Goal: Task Accomplishment & Management: Complete application form

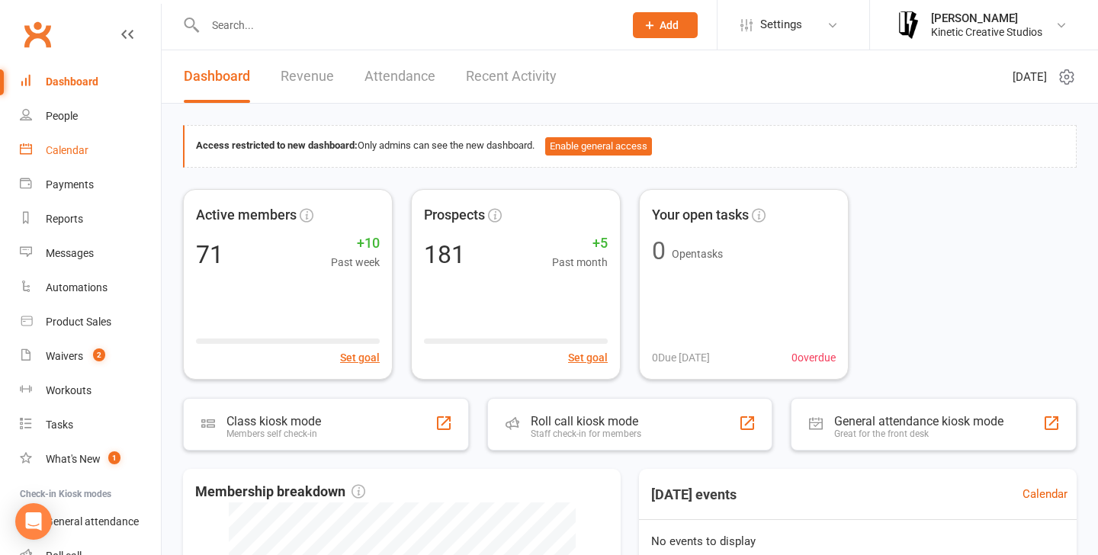
click at [78, 142] on link "Calendar" at bounding box center [90, 150] width 141 height 34
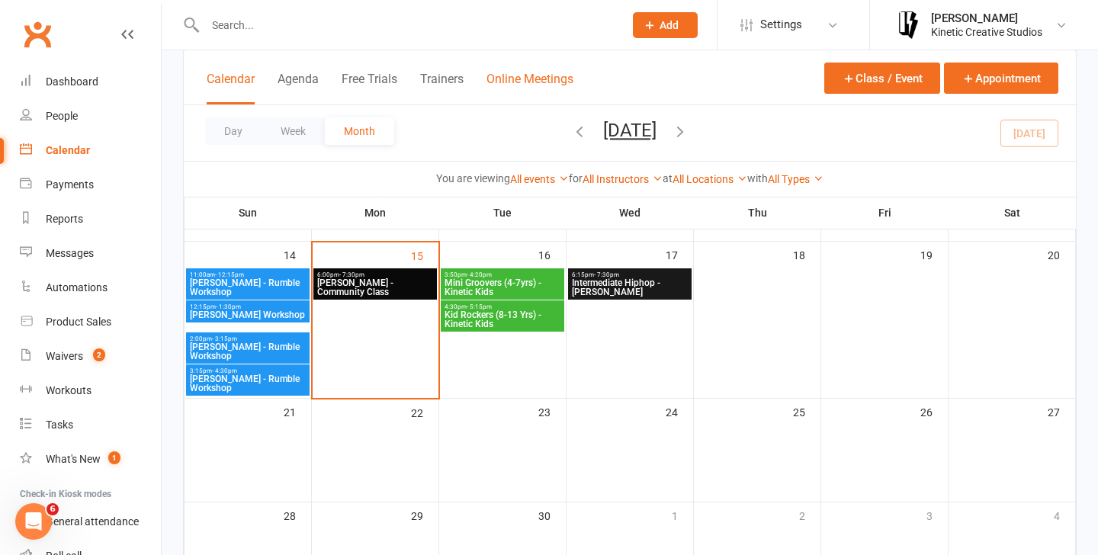
scroll to position [290, 0]
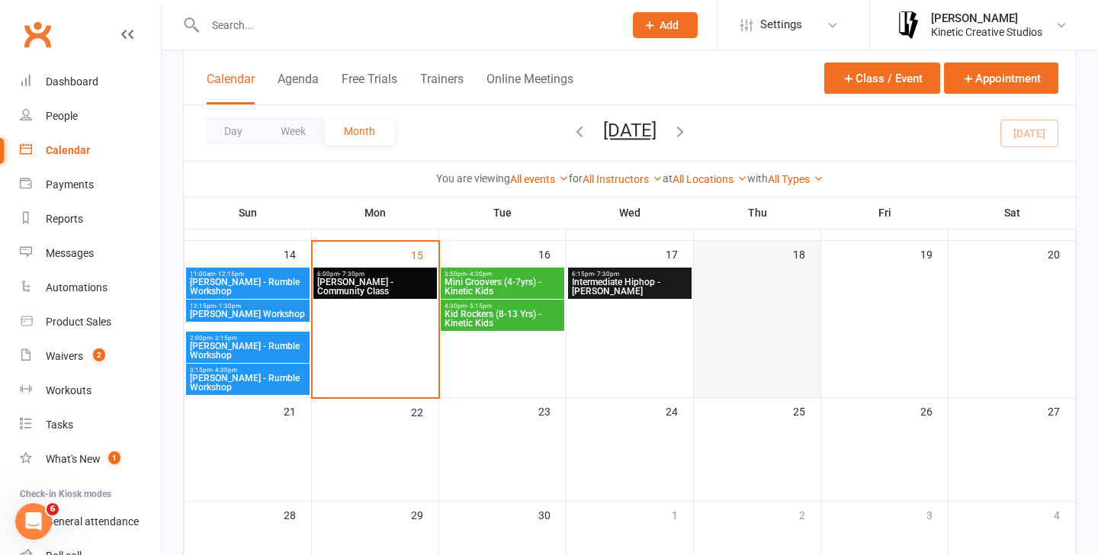
click at [767, 293] on div at bounding box center [756, 332] width 123 height 128
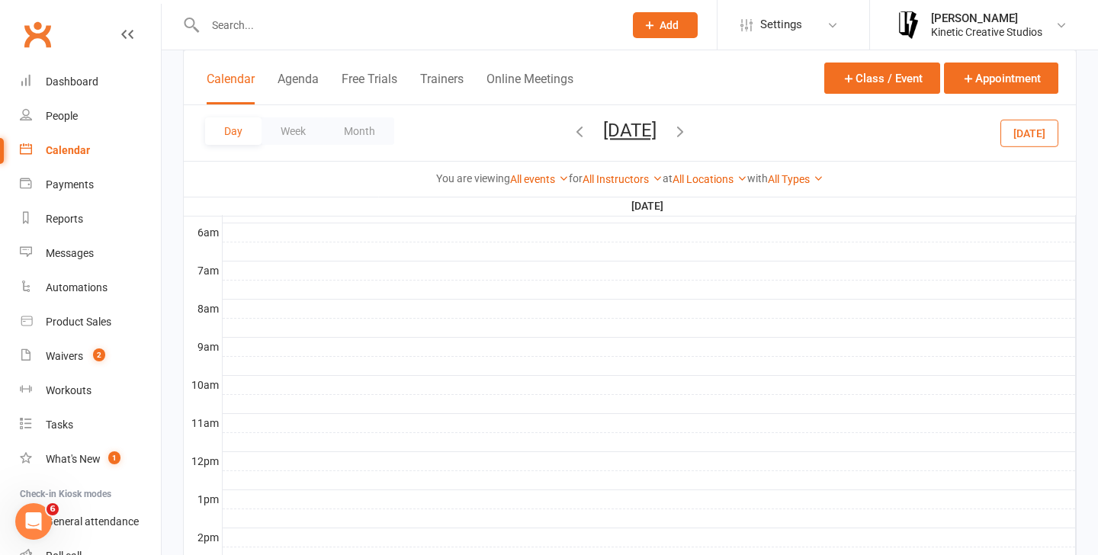
scroll to position [345, 0]
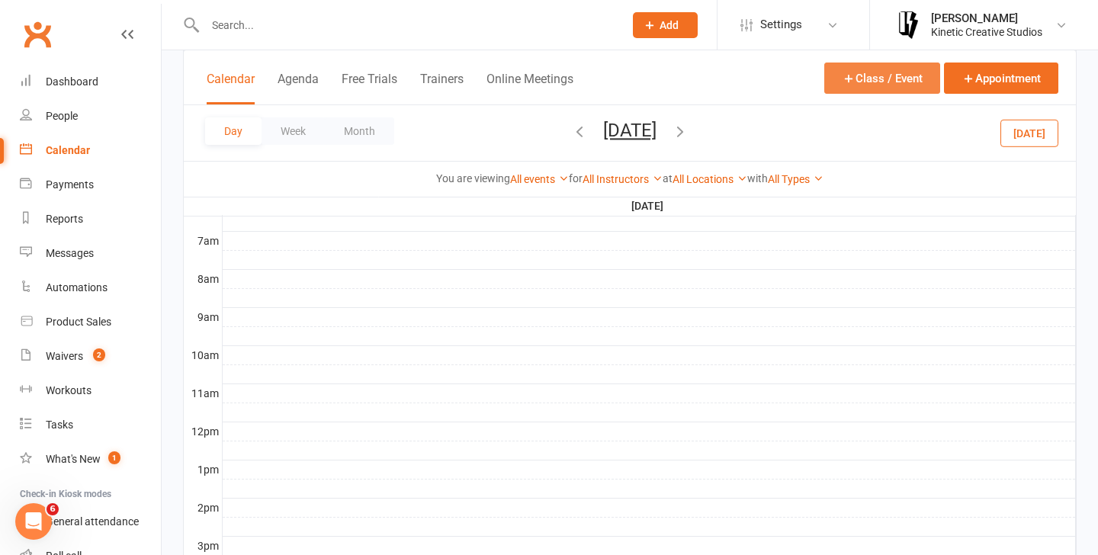
click at [888, 73] on button "Class / Event" at bounding box center [882, 78] width 116 height 31
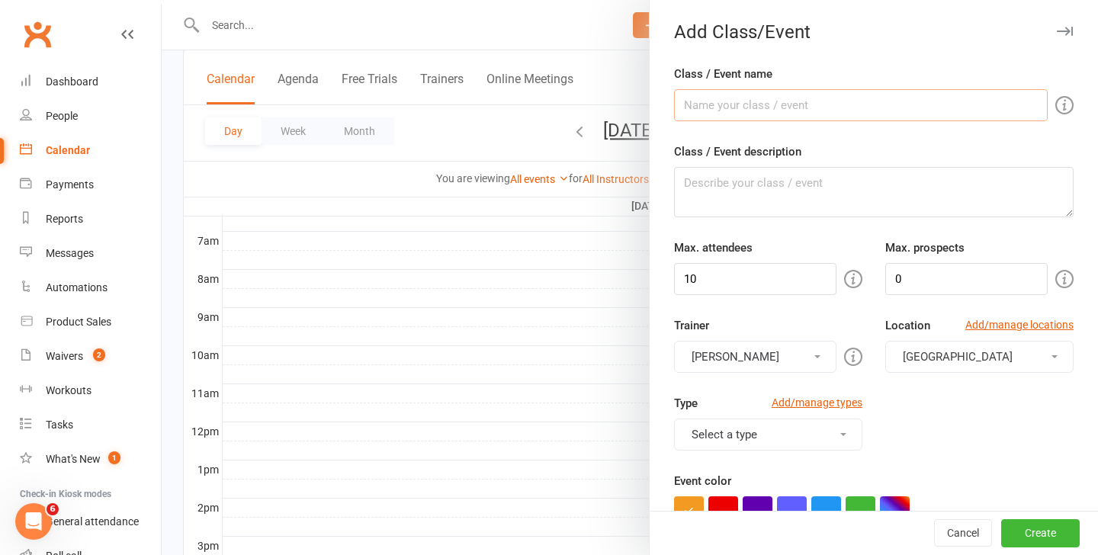
click at [714, 117] on input "Class / Event name" at bounding box center [861, 105] width 374 height 32
type input "[PERSON_NAME] - Drop-In Class"
drag, startPoint x: 793, startPoint y: 276, endPoint x: 595, endPoint y: 277, distance: 197.4
click at [162, 0] on new-event-schedule "Add Class/Event Class / Event name [PERSON_NAME] - Drop-In Class Class / Event …" at bounding box center [162, 0] width 0 height 0
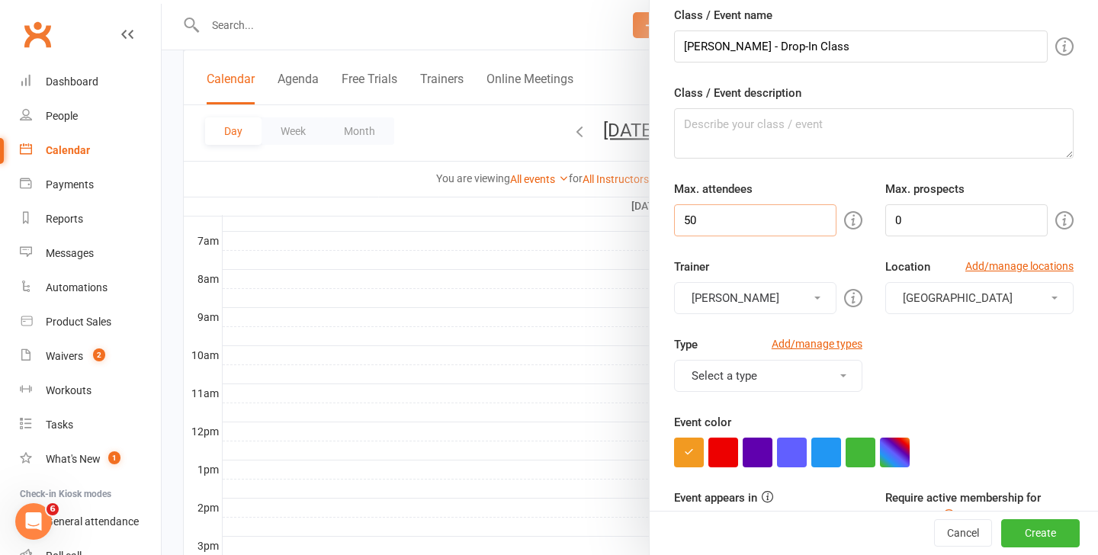
type input "50"
click at [989, 291] on span "[GEOGRAPHIC_DATA]" at bounding box center [958, 298] width 110 height 14
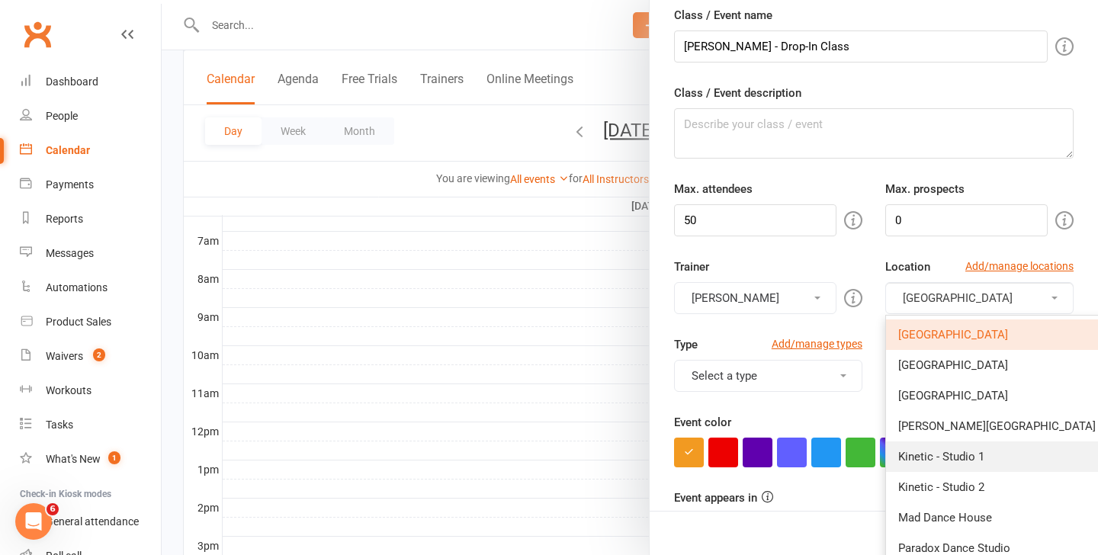
scroll to position [153, 0]
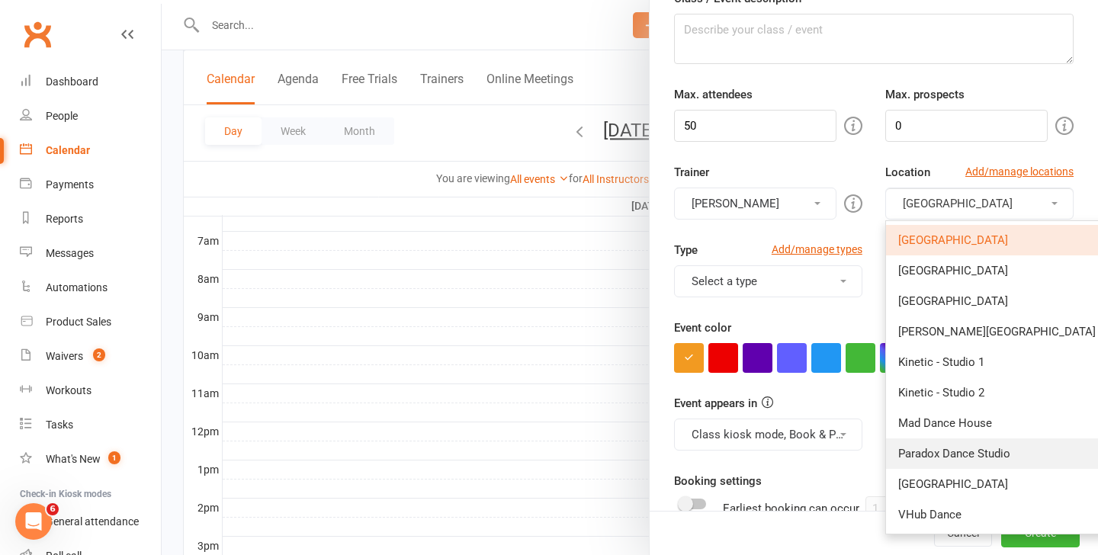
click at [954, 452] on span "Paradox Dance Studio" at bounding box center [954, 454] width 112 height 14
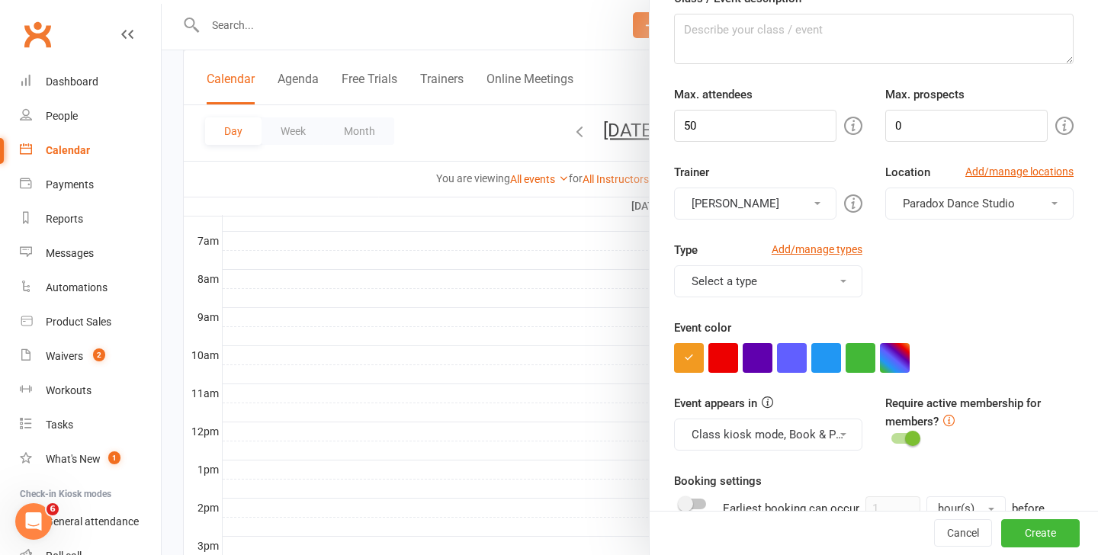
click at [802, 268] on button "Select a type" at bounding box center [768, 281] width 188 height 32
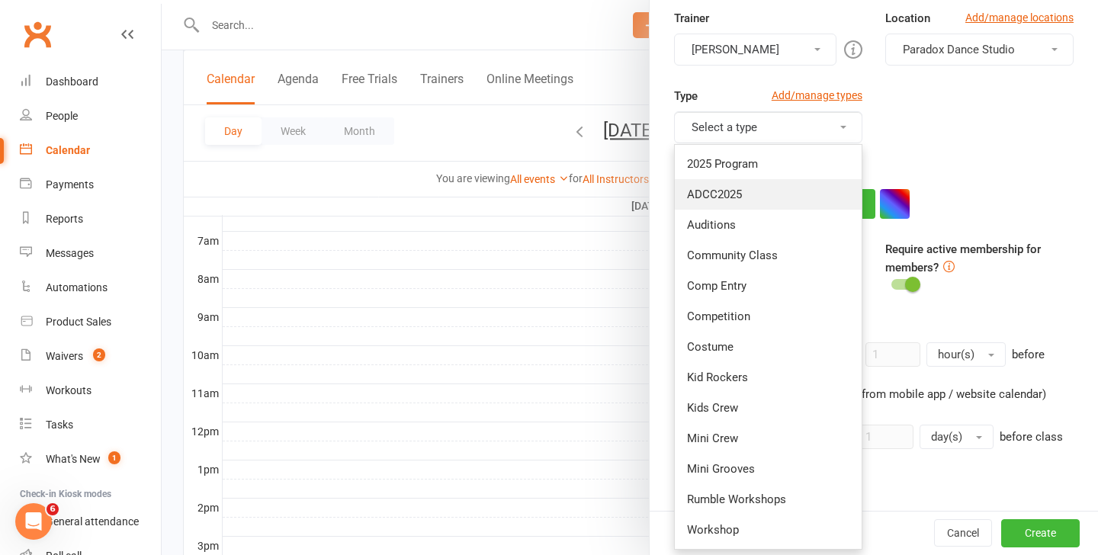
scroll to position [303, 0]
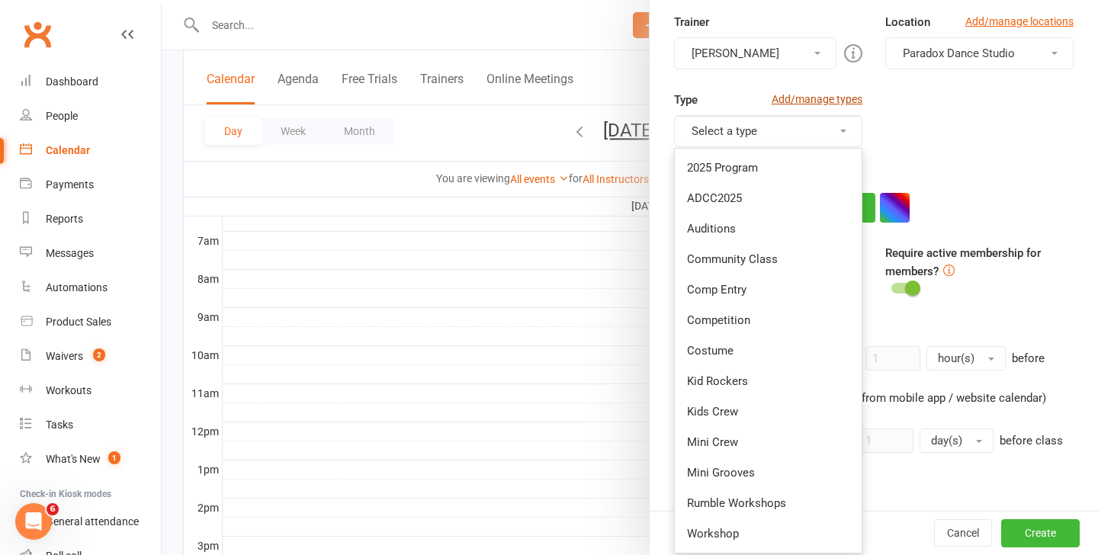
click at [817, 99] on link "Add/manage types" at bounding box center [816, 99] width 91 height 17
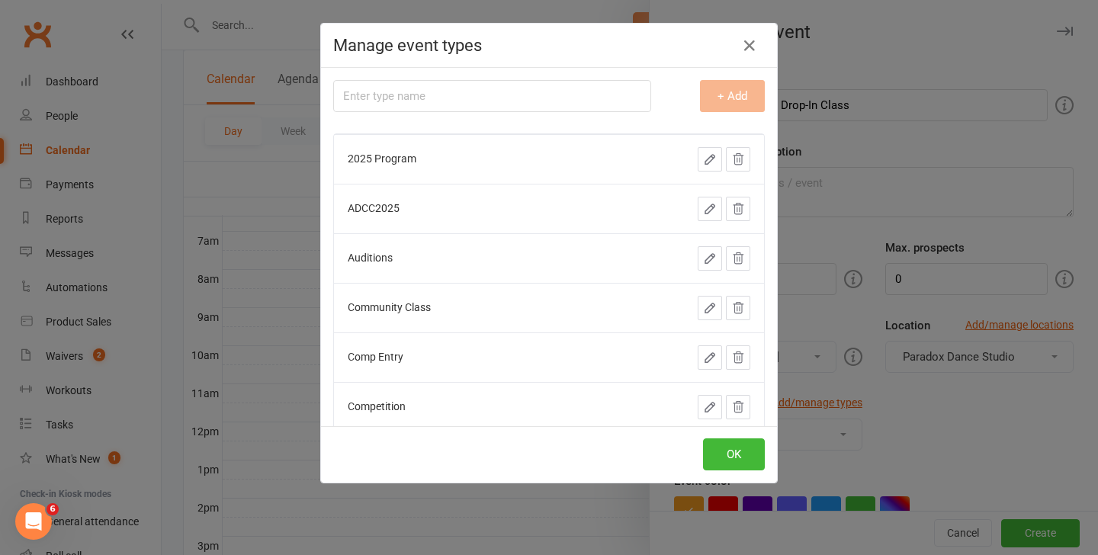
click at [358, 99] on input "text" at bounding box center [492, 96] width 318 height 32
type input "Codie Workshop"
click at [749, 93] on button "+ Add" at bounding box center [732, 96] width 65 height 32
click at [726, 458] on button "OK" at bounding box center [734, 454] width 62 height 32
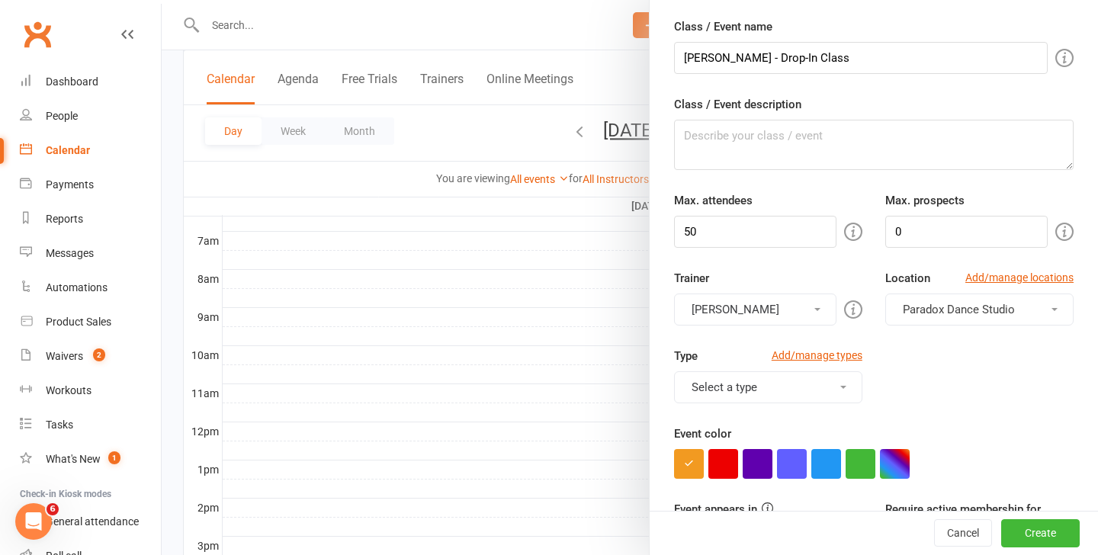
click at [843, 380] on button "Select a type" at bounding box center [768, 387] width 188 height 32
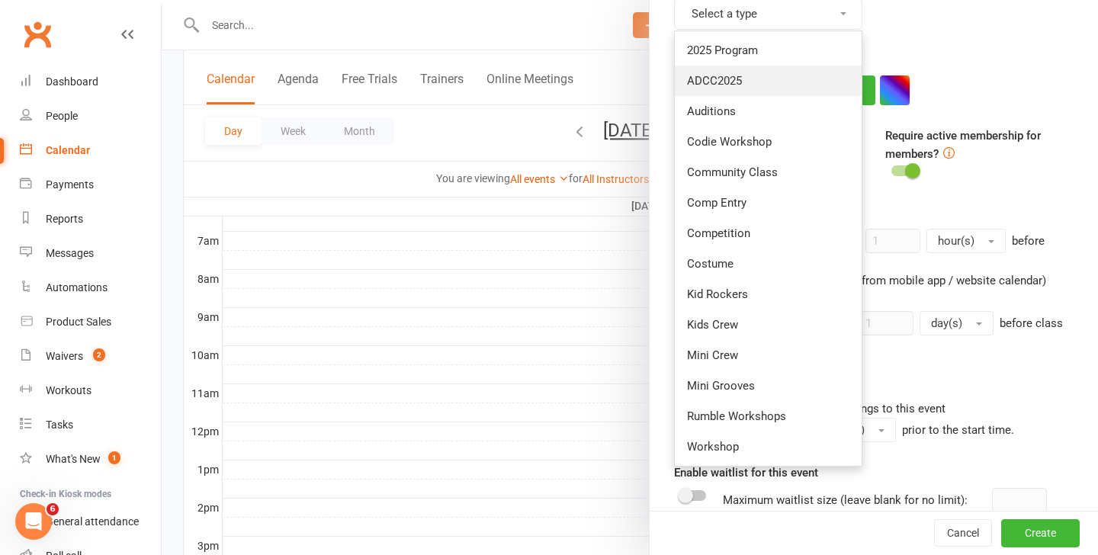
scroll to position [452, 0]
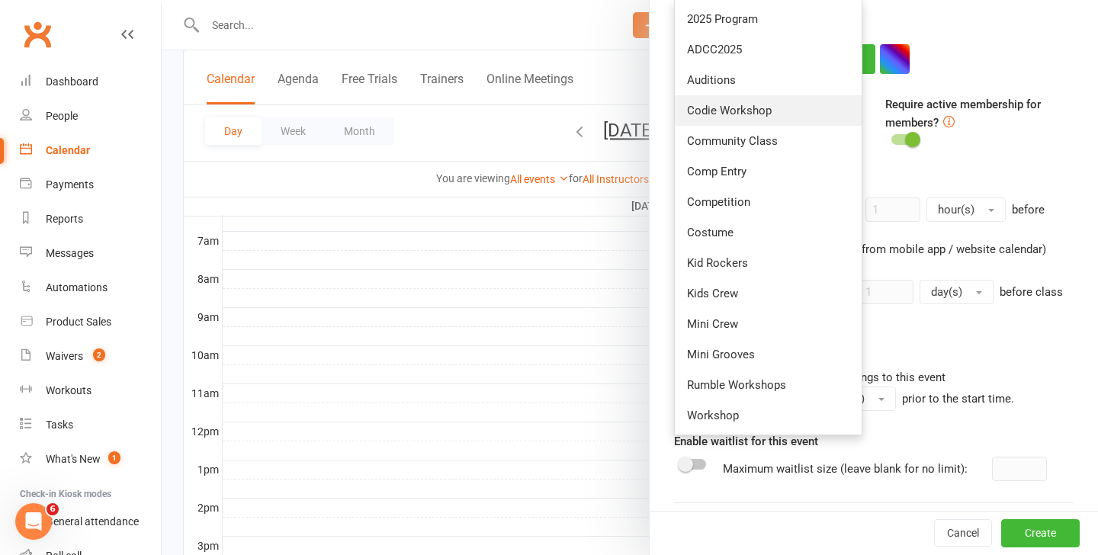
click at [749, 123] on link "Codie Workshop" at bounding box center [768, 110] width 187 height 30
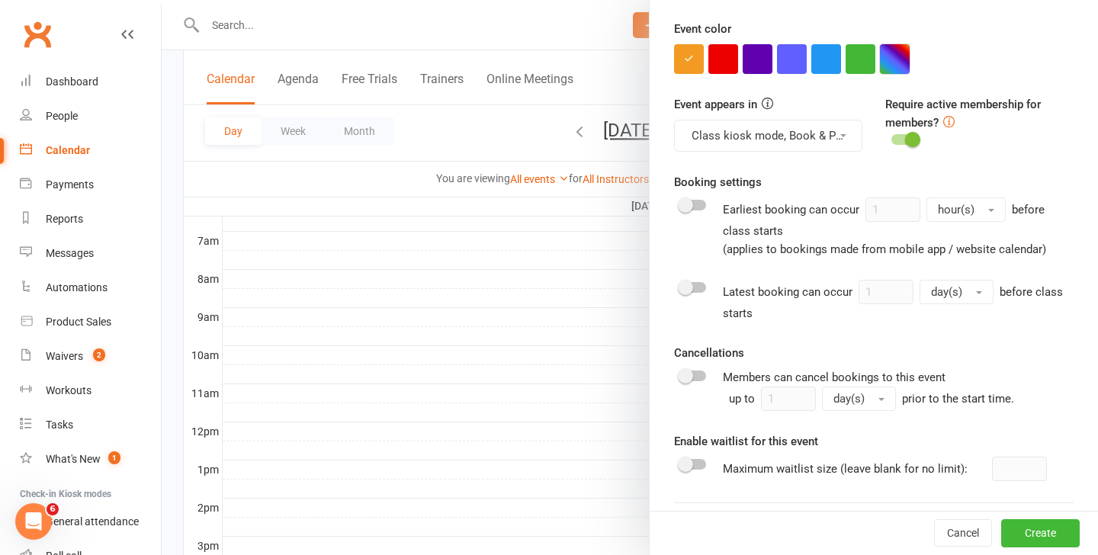
click at [899, 49] on button "button" at bounding box center [895, 59] width 30 height 30
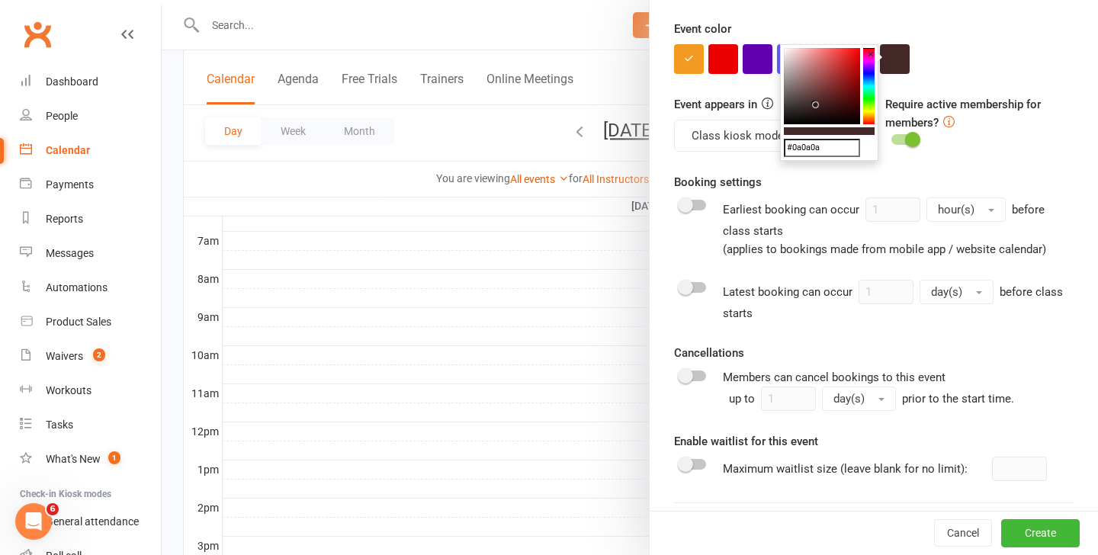
type input "#000000"
drag, startPoint x: 816, startPoint y: 104, endPoint x: 736, endPoint y: 145, distance: 90.0
click at [736, 145] on body "Prospect Member Non-attending contact Class / event Appointment Task Membership…" at bounding box center [549, 279] width 1098 height 1243
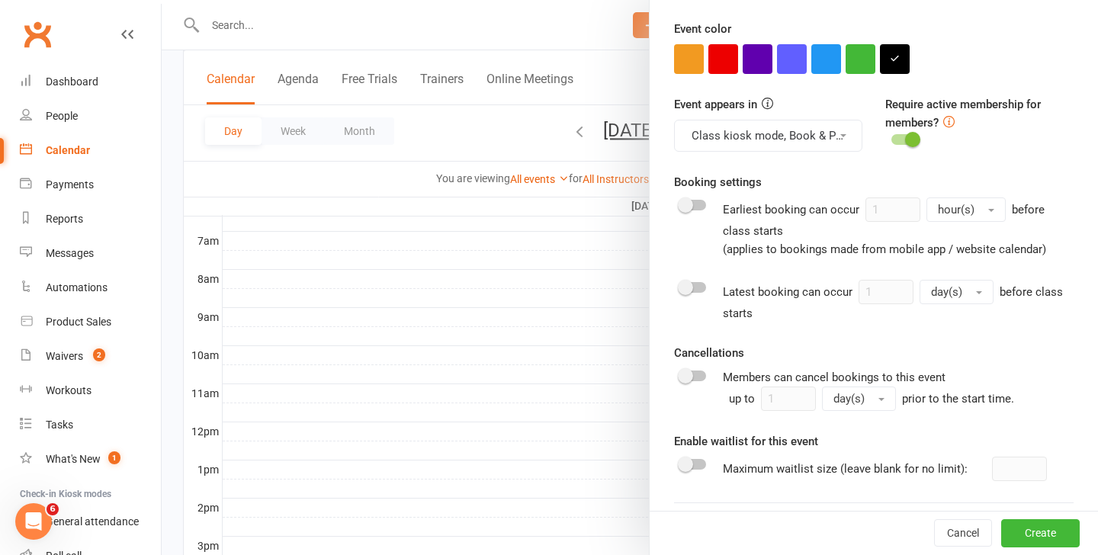
click at [998, 60] on div at bounding box center [873, 59] width 399 height 30
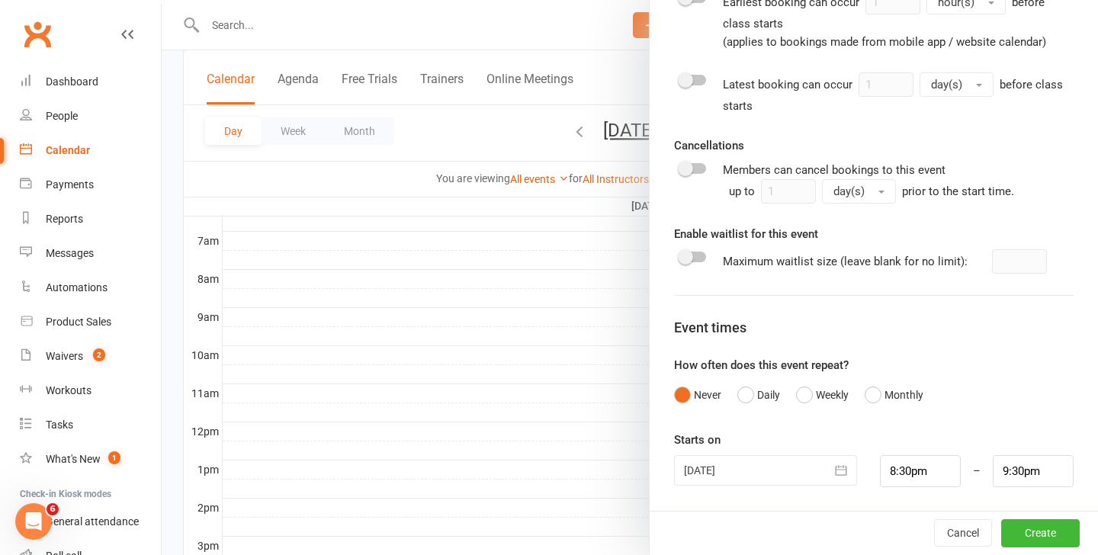
click at [849, 478] on button "button" at bounding box center [841, 470] width 30 height 30
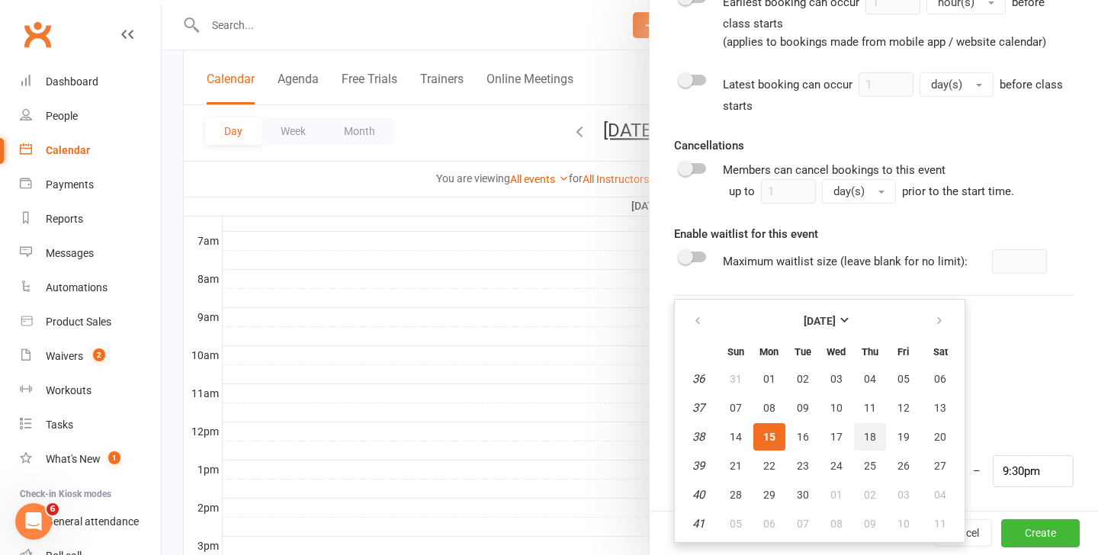
click at [871, 432] on span "18" at bounding box center [870, 437] width 12 height 12
type input "[DATE]"
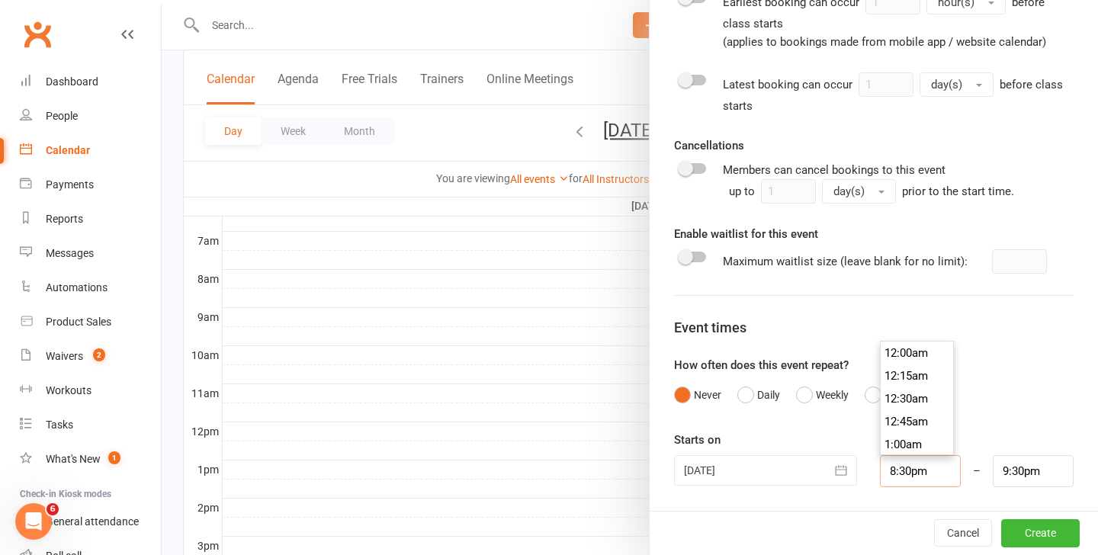
click at [908, 467] on input "8:30pm" at bounding box center [920, 471] width 81 height 32
type input "8:pm"
type input "9:00pm"
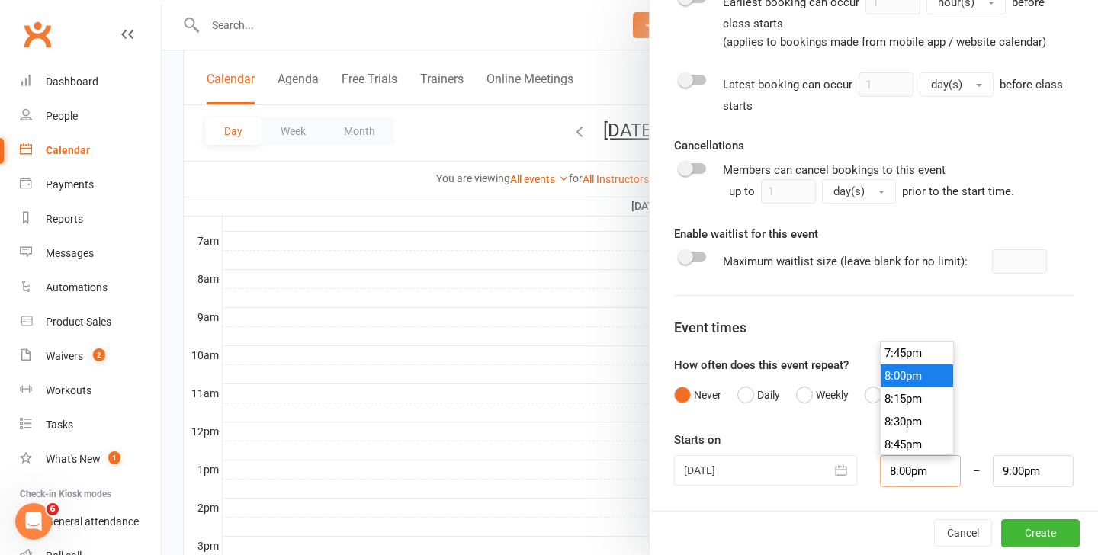
type input "8:00pm"
click at [1024, 438] on div "Starts on [DATE] [DATE] Sun Mon Tue Wed Thu Fri Sat 36 31 01 02 03 04 05 06 37 …" at bounding box center [873, 459] width 399 height 56
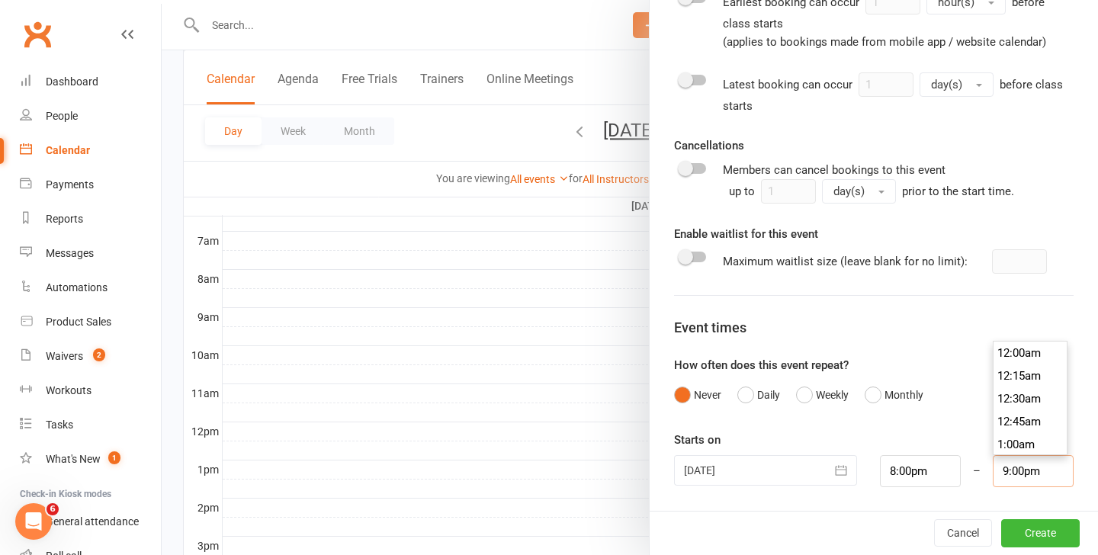
click at [1020, 471] on input "9:00pm" at bounding box center [1033, 471] width 81 height 32
type input "9:30pm"
click at [1053, 533] on button "Create" at bounding box center [1040, 533] width 79 height 27
